Goal: Navigation & Orientation: Find specific page/section

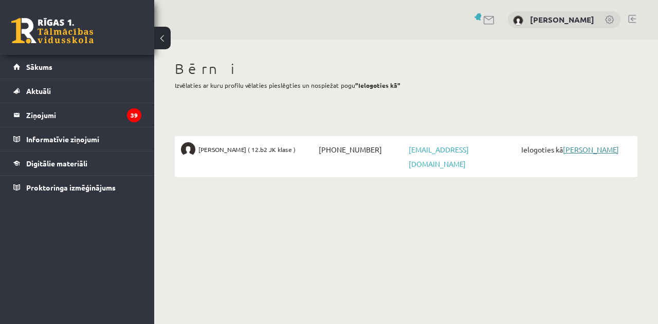
click at [573, 146] on link "[PERSON_NAME]" at bounding box center [591, 149] width 56 height 9
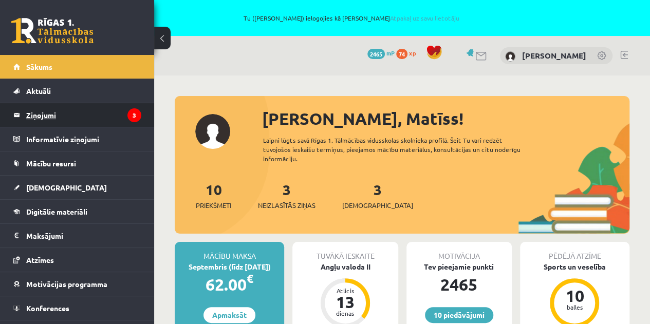
click at [51, 114] on legend "Ziņojumi 3" at bounding box center [83, 115] width 115 height 24
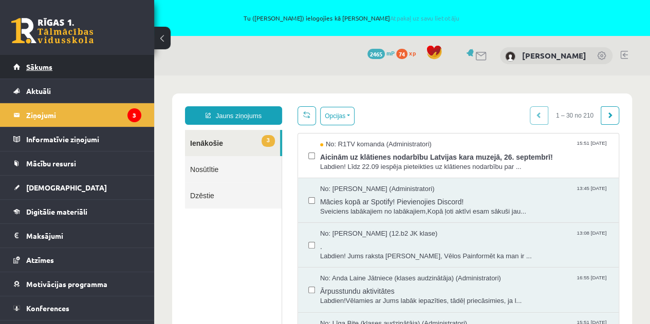
click at [41, 66] on span "Sākums" at bounding box center [39, 66] width 26 height 9
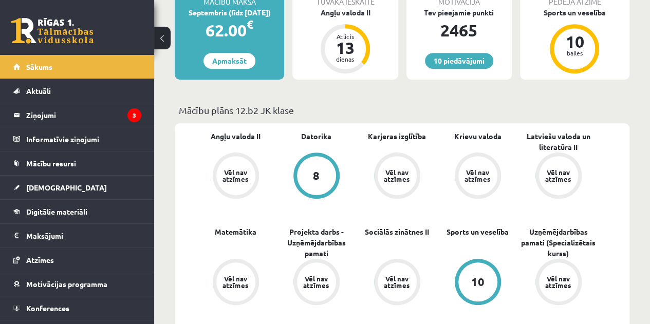
scroll to position [257, 0]
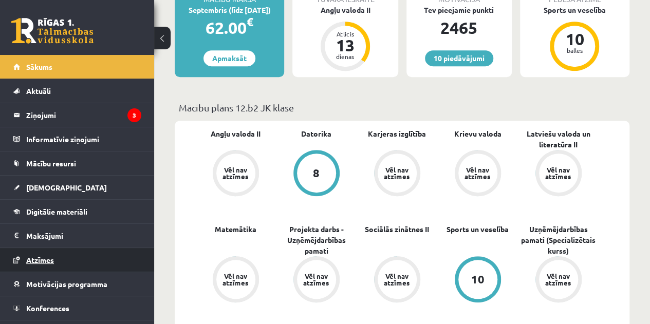
click at [45, 254] on link "Atzīmes" at bounding box center [77, 260] width 128 height 24
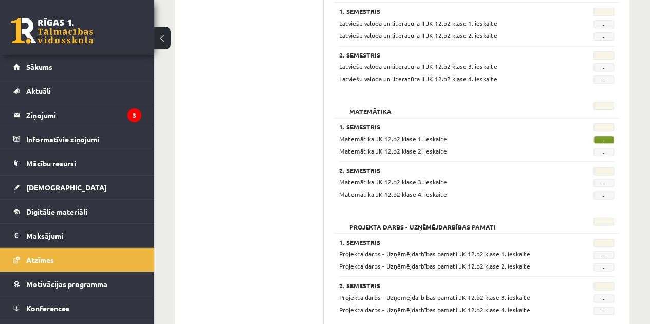
scroll to position [668, 0]
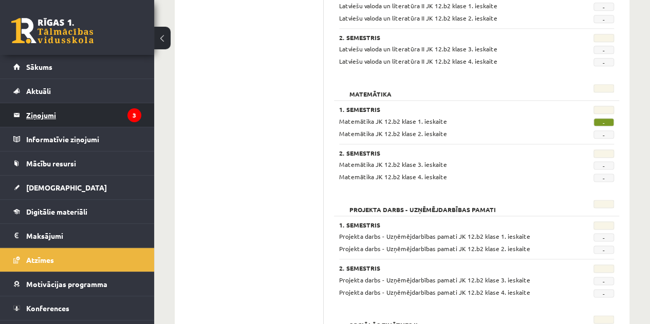
click at [36, 116] on legend "Ziņojumi 3" at bounding box center [83, 115] width 115 height 24
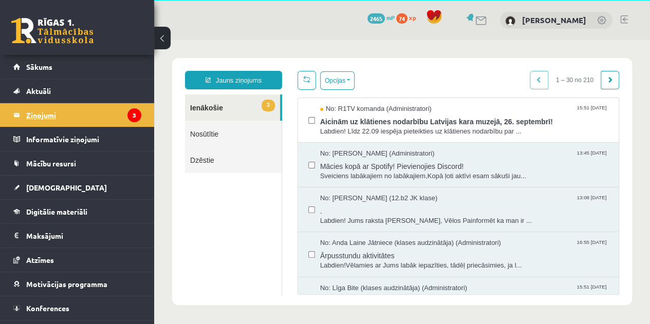
click at [51, 114] on legend "Ziņojumi 3" at bounding box center [83, 115] width 115 height 24
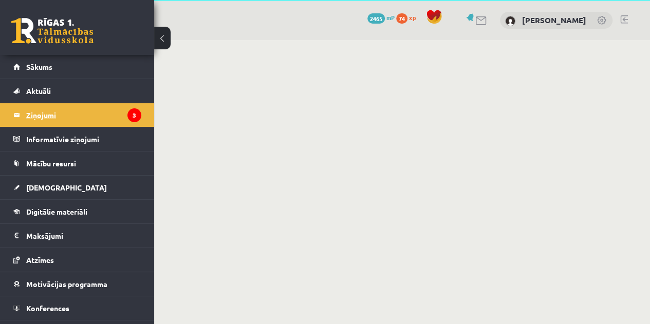
click at [51, 114] on legend "Ziņojumi 3" at bounding box center [83, 115] width 115 height 24
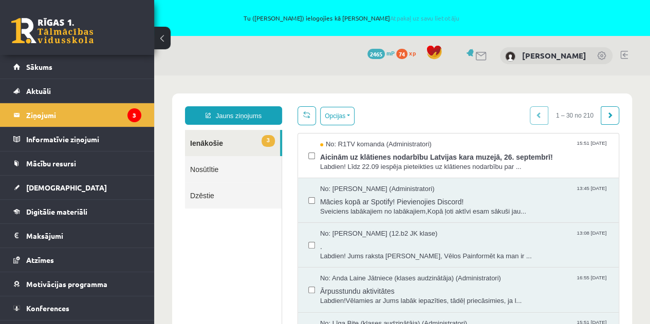
click at [622, 53] on link at bounding box center [624, 55] width 8 height 8
